Goal: Complete application form

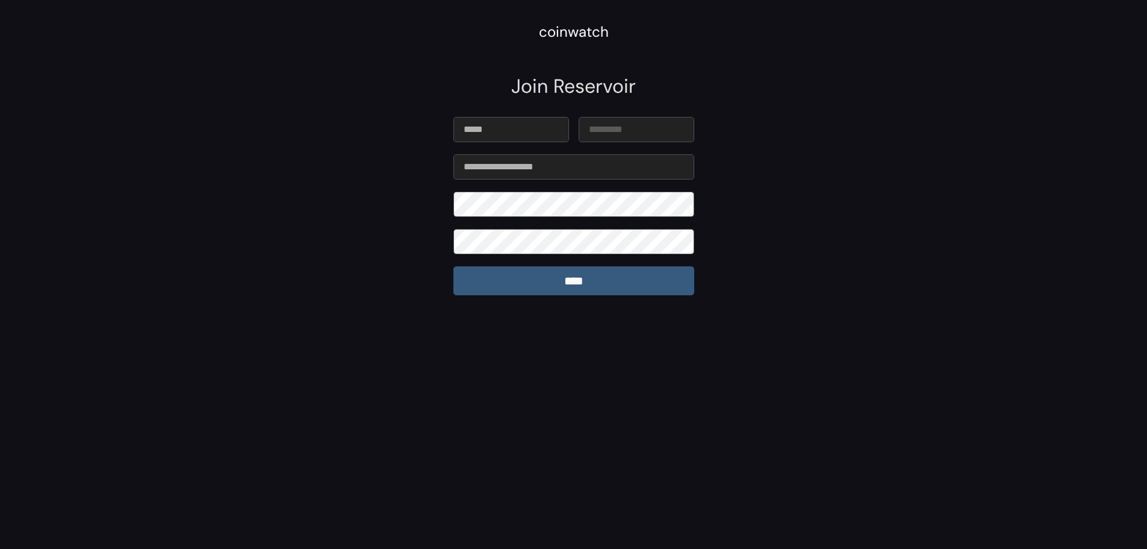
type input "*****"
type input "*"
click at [543, 275] on input "****" at bounding box center [574, 280] width 241 height 29
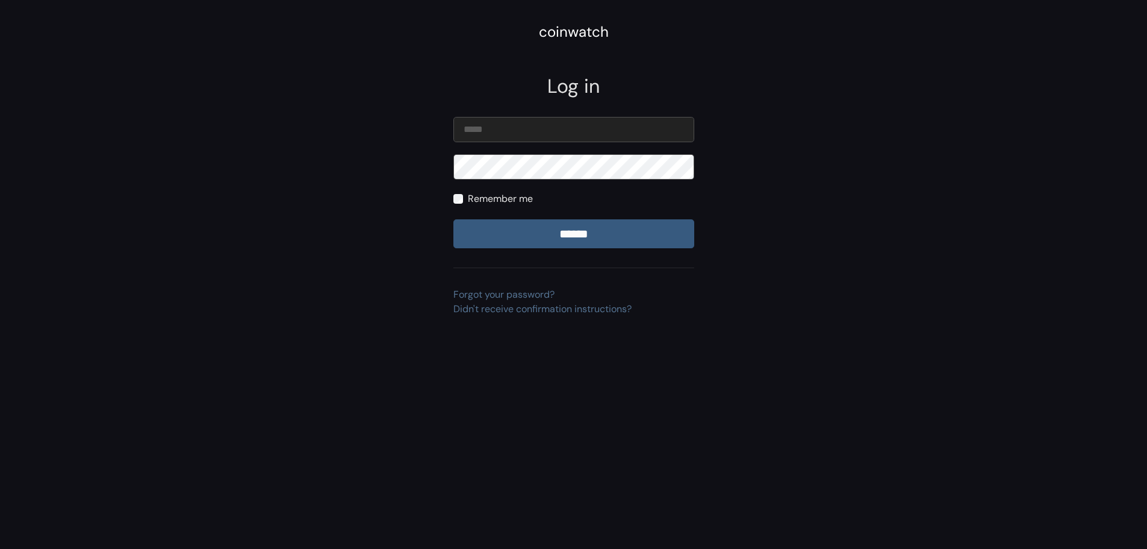
type input "**********"
